Goal: Navigation & Orientation: Find specific page/section

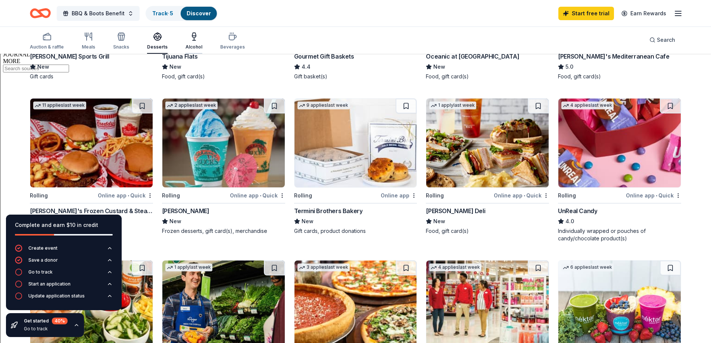
scroll to position [398, 0]
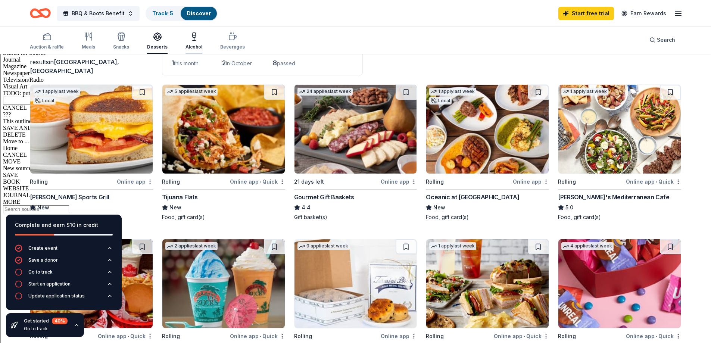
click at [186, 36] on div "button" at bounding box center [194, 36] width 17 height 9
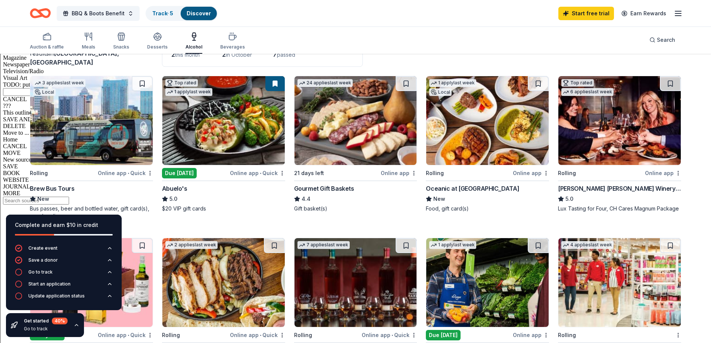
scroll to position [411, 0]
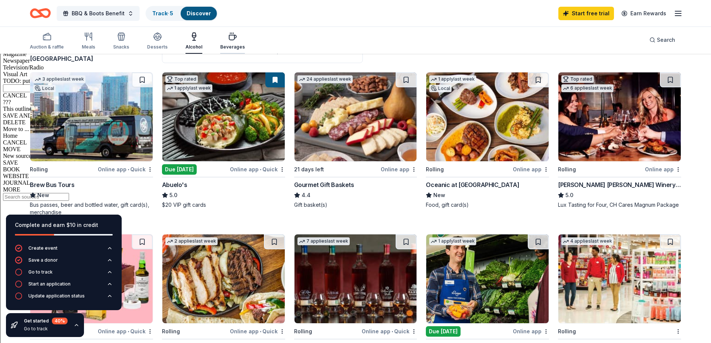
click at [230, 42] on div "Beverages" at bounding box center [232, 41] width 25 height 18
